Goal: Complete application form: Complete application form

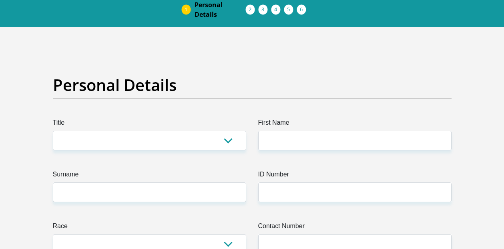
scroll to position [38, 0]
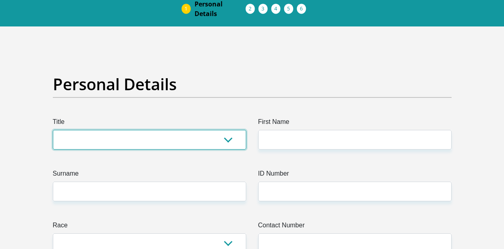
click at [156, 130] on select "Mr Ms Mrs Dr [PERSON_NAME]" at bounding box center [149, 140] width 193 height 20
select select "Mr"
click at [53, 130] on select "Mr Ms Mrs Dr Other" at bounding box center [149, 140] width 193 height 20
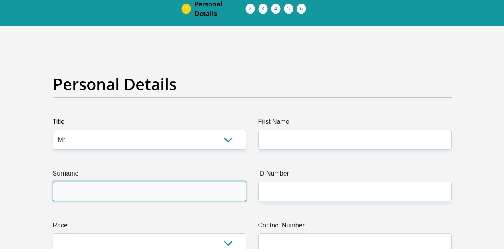
click at [97, 181] on input "Surname" at bounding box center [149, 191] width 193 height 20
type input "Gagayi"
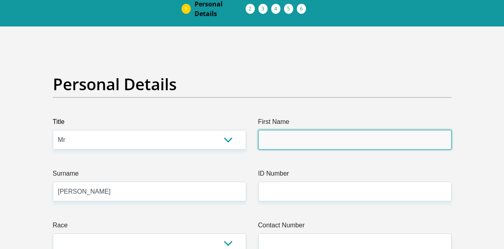
type input "Zamadidi"
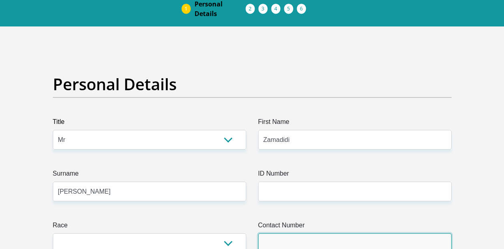
type input "0712596902"
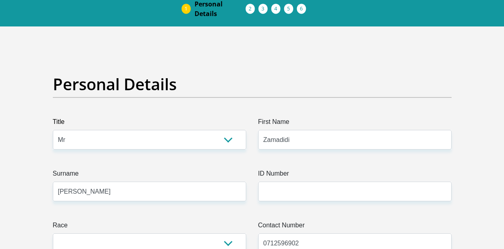
select select "ZAF"
type input "14 scott road"
type input "Old Building, eThekwini Municipality"
type input "Pinetown"
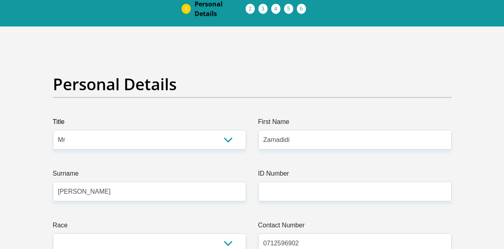
type input "3600"
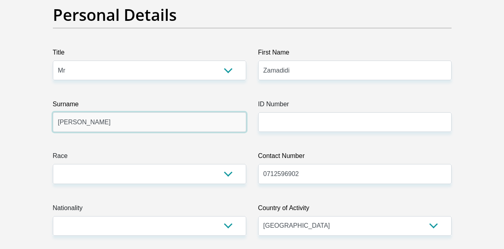
scroll to position [107, 0]
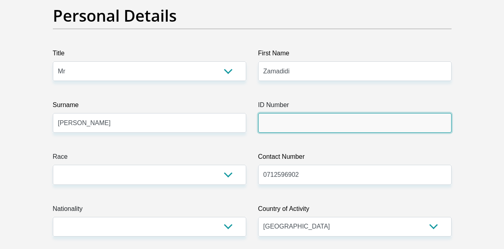
click at [280, 113] on input "ID Number" at bounding box center [354, 123] width 193 height 20
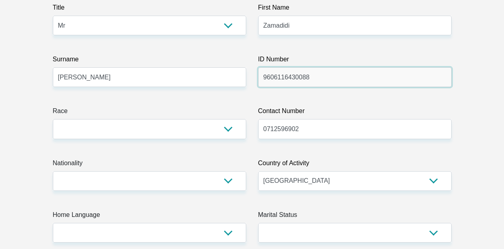
scroll to position [179, 0]
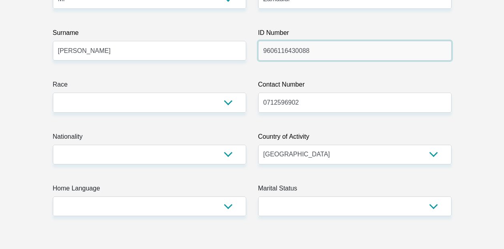
type input "9606116430088"
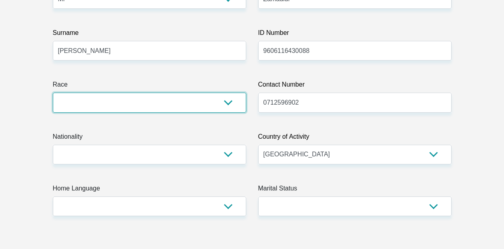
click at [162, 93] on select "Black Coloured Indian White Other" at bounding box center [149, 103] width 193 height 20
select select "1"
click at [53, 93] on select "Black Coloured Indian White Other" at bounding box center [149, 103] width 193 height 20
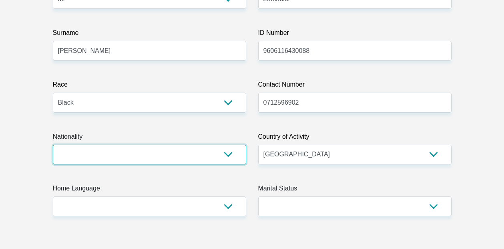
click at [138, 145] on select "South Africa Afghanistan Aland Islands Albania Algeria America Samoa American V…" at bounding box center [149, 155] width 193 height 20
select select "ZAF"
click at [53, 145] on select "South Africa Afghanistan Aland Islands Albania Algeria America Samoa American V…" at bounding box center [149, 155] width 193 height 20
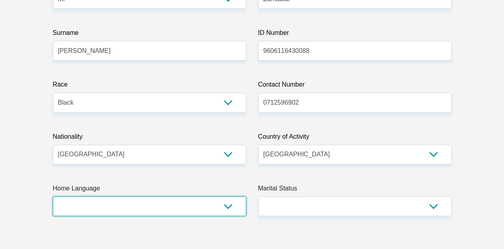
click at [222, 196] on select "Afrikaans English Sepedi South Ndebele Southern Sotho Swati Tsonga Tswana Venda…" at bounding box center [149, 206] width 193 height 20
select select "zul"
click at [53, 196] on select "Afrikaans English Sepedi South Ndebele Southern Sotho Swati Tsonga Tswana Venda…" at bounding box center [149, 206] width 193 height 20
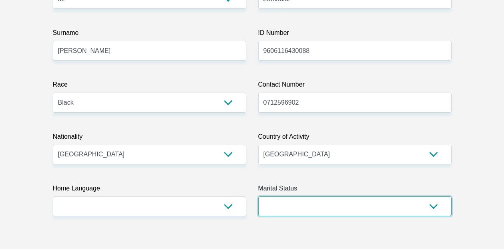
click at [298, 196] on select "Married ANC Single Divorced Widowed Married COP or Customary Law" at bounding box center [354, 206] width 193 height 20
select select "2"
click at [258, 196] on select "Married ANC Single Divorced Widowed Married COP or Customary Law" at bounding box center [354, 206] width 193 height 20
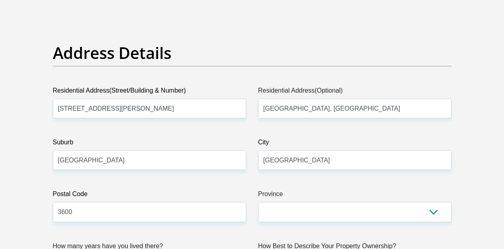
scroll to position [400, 0]
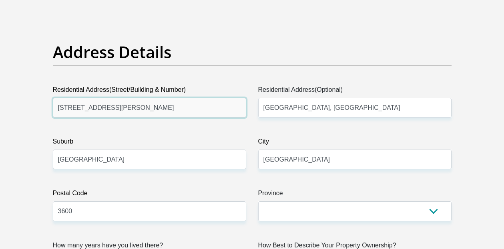
click at [110, 98] on input "14 scott road" at bounding box center [149, 108] width 193 height 20
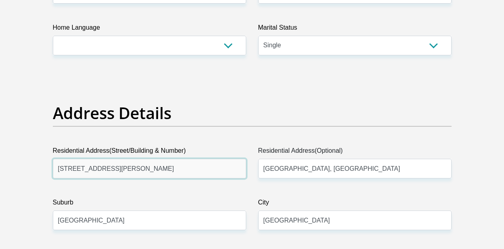
scroll to position [339, 0]
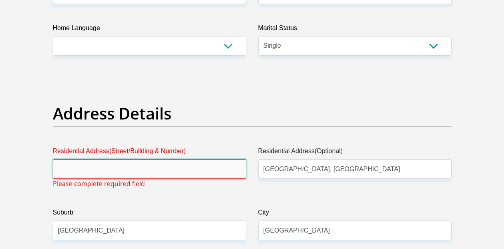
type input "8"
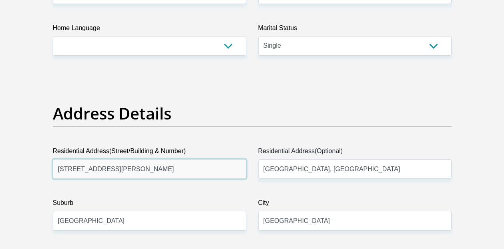
type input "4873A Dunbar Road"
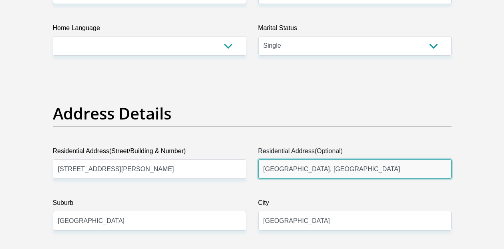
click at [378, 159] on input "Old Building, eThekwini Municipality" at bounding box center [354, 169] width 193 height 20
type input "O"
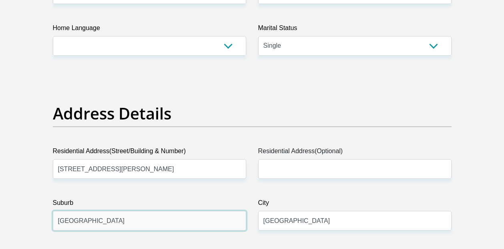
click at [119, 211] on input "Pinetown" at bounding box center [149, 221] width 193 height 20
type input "P"
type input "Mayville"
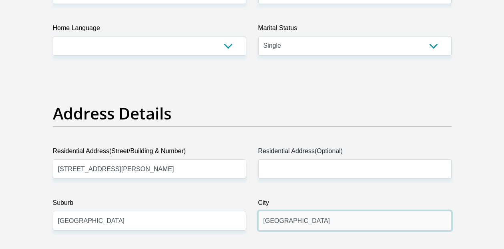
click at [300, 211] on input "Pinetown" at bounding box center [354, 221] width 193 height 20
type input "P"
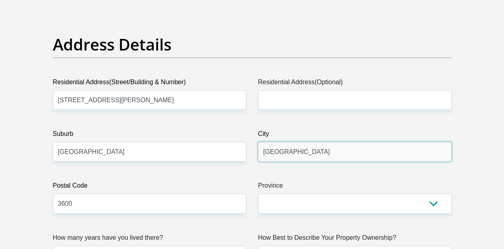
scroll to position [411, 0]
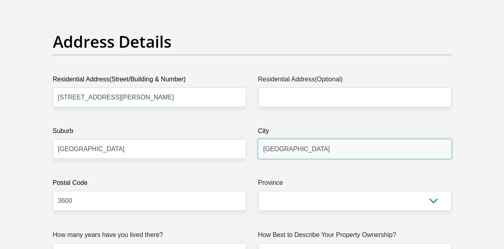
type input "Durban"
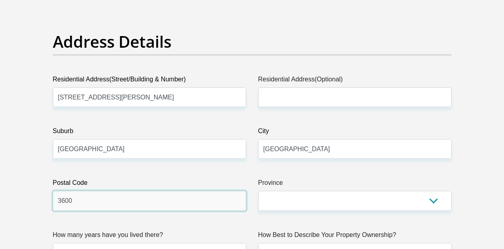
click at [91, 191] on input "3600" at bounding box center [149, 201] width 193 height 20
type input "3"
type input "4091"
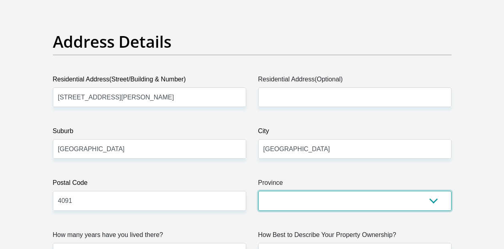
click at [282, 191] on select "Eastern Cape Free State Gauteng KwaZulu-Natal Limpopo Mpumalanga Northern Cape …" at bounding box center [354, 201] width 193 height 20
select select "[GEOGRAPHIC_DATA][DATE]"
click at [258, 191] on select "Eastern Cape Free State Gauteng KwaZulu-Natal Limpopo Mpumalanga Northern Cape …" at bounding box center [354, 201] width 193 height 20
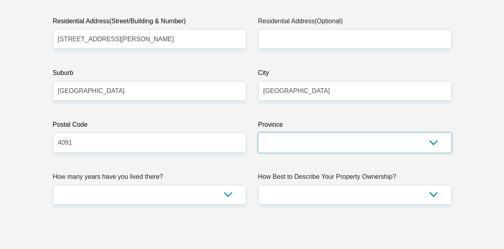
scroll to position [471, 0]
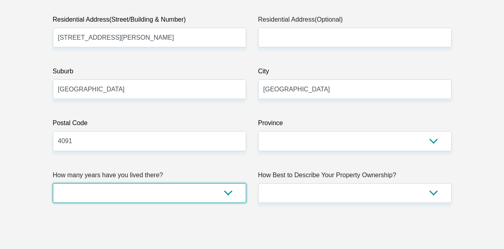
click at [116, 183] on select "less than 1 year 1-3 years 3-5 years 5+ years" at bounding box center [149, 193] width 193 height 20
select select "4"
click at [53, 183] on select "less than 1 year 1-3 years 3-5 years 5+ years" at bounding box center [149, 193] width 193 height 20
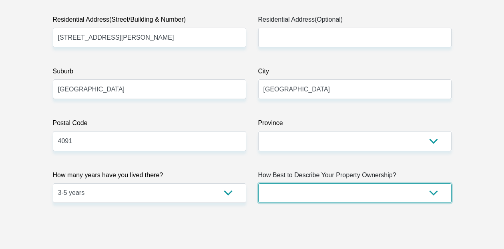
click at [292, 183] on select "Owned Rented Family Owned Company Dwelling" at bounding box center [354, 193] width 193 height 20
select select "parents"
click at [258, 183] on select "Owned Rented Family Owned Company Dwelling" at bounding box center [354, 193] width 193 height 20
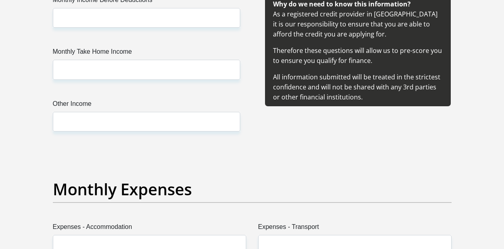
scroll to position [958, 0]
